Goal: Check status

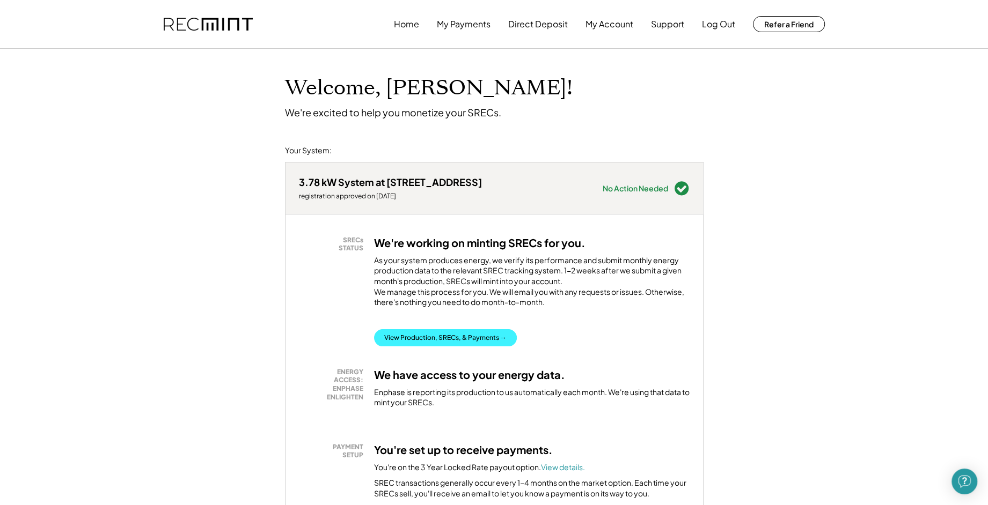
click at [446, 347] on button "View Production, SRECs, & Payments →" at bounding box center [445, 337] width 143 height 17
